Goal: Transaction & Acquisition: Purchase product/service

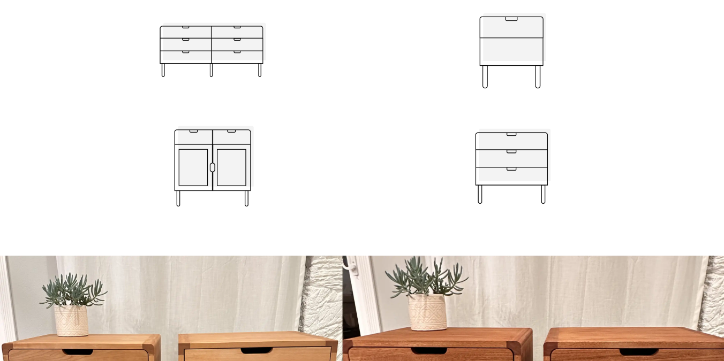
scroll to position [1162, 0]
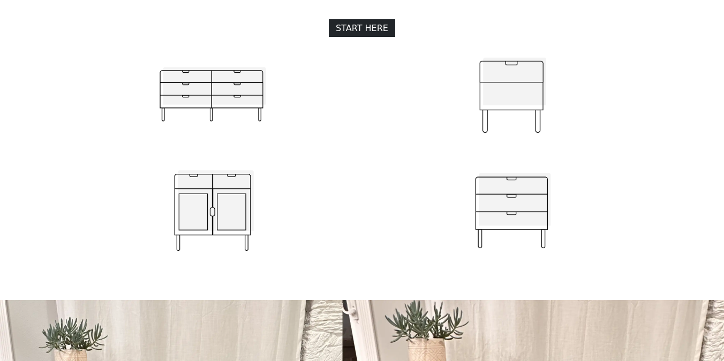
click at [502, 87] on img at bounding box center [511, 96] width 107 height 107
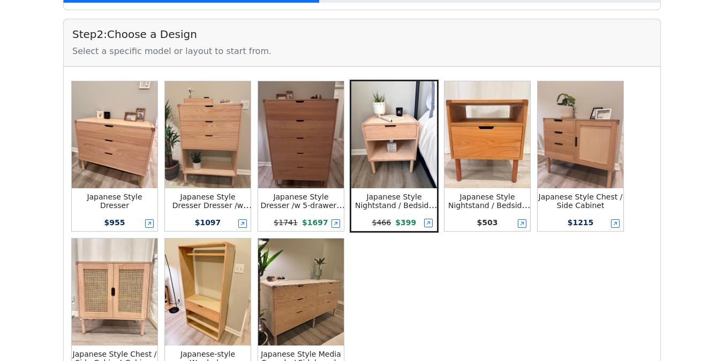
scroll to position [230, 0]
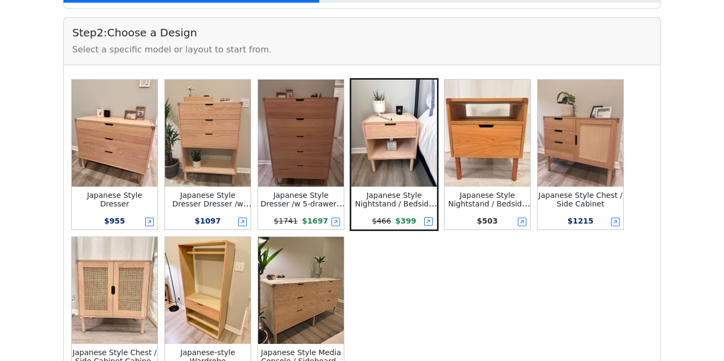
click at [192, 184] on img at bounding box center [208, 133] width 86 height 107
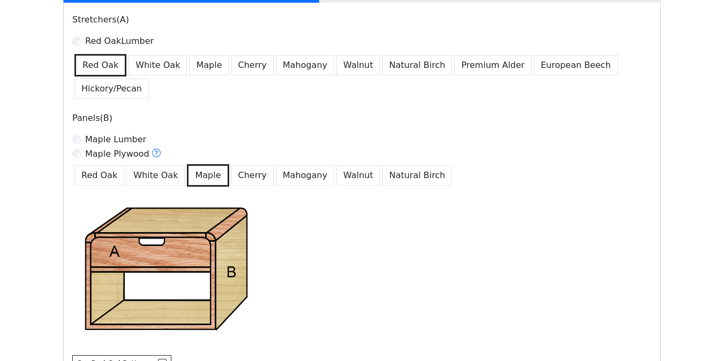
scroll to position [699, 0]
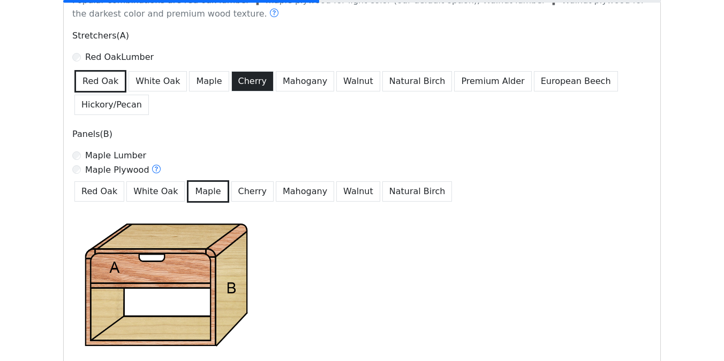
click at [250, 78] on button "Cherry" at bounding box center [252, 81] width 43 height 20
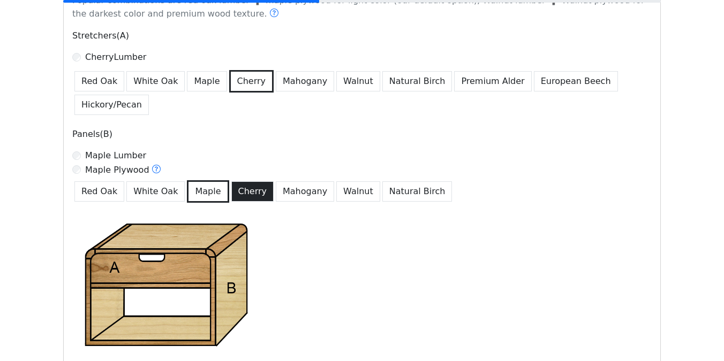
click at [246, 199] on button "Cherry" at bounding box center [252, 192] width 43 height 20
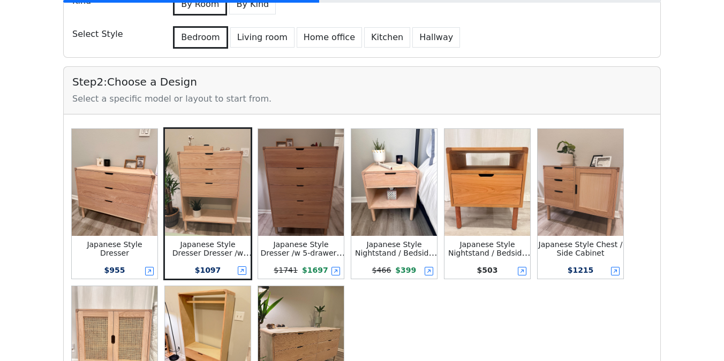
scroll to position [0, 0]
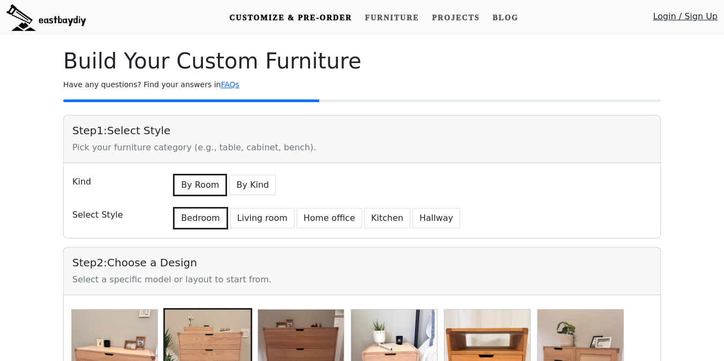
click at [683, 15] on link "Login / Sign Up" at bounding box center [685, 19] width 65 height 18
